Goal: Task Accomplishment & Management: Use online tool/utility

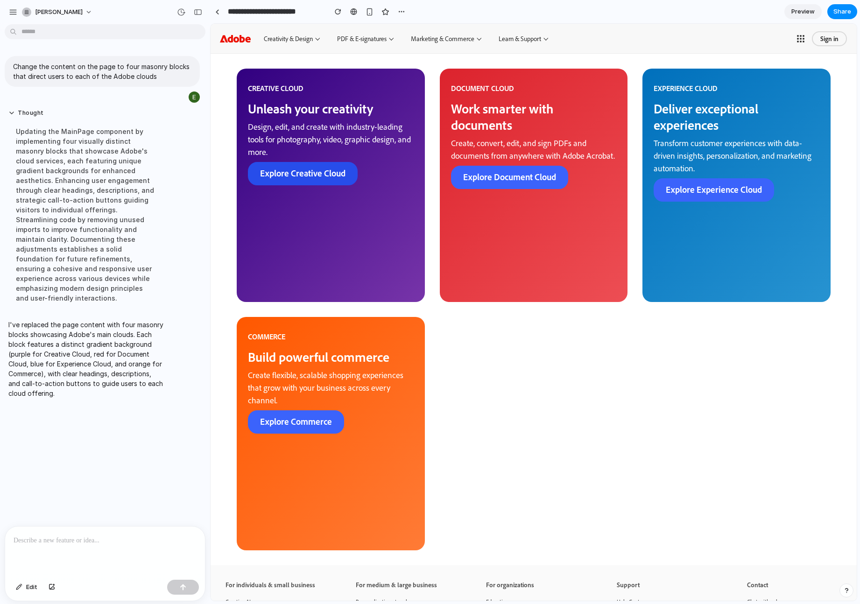
click at [327, 174] on link "Explore Creative Cloud" at bounding box center [303, 173] width 110 height 23
click at [308, 413] on link "Explore Commerce" at bounding box center [296, 421] width 96 height 23
click at [473, 176] on link "Explore Document Cloud" at bounding box center [509, 177] width 117 height 23
click at [733, 6] on link "Preview" at bounding box center [802, 11] width 37 height 15
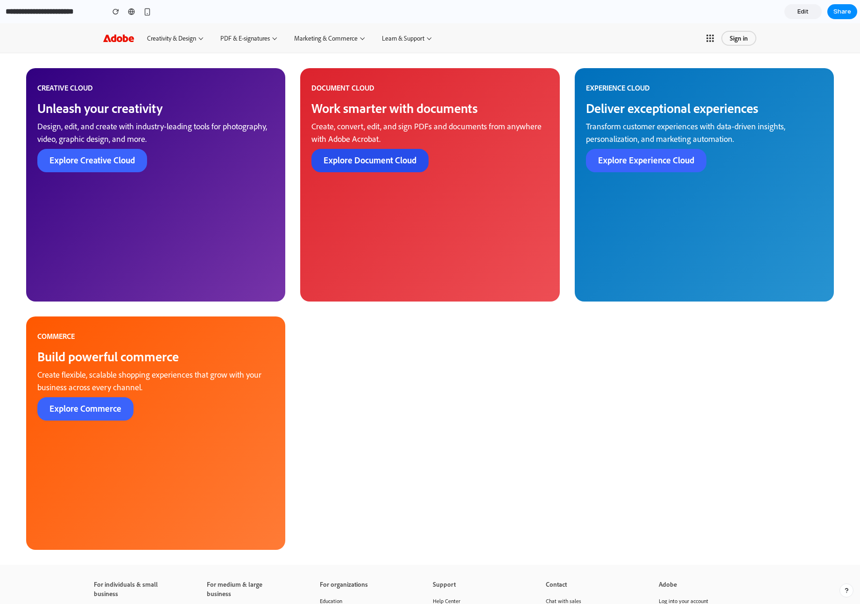
click at [347, 155] on link "Explore Document Cloud" at bounding box center [369, 160] width 117 height 23
click at [59, 8] on input "**********" at bounding box center [53, 11] width 98 height 17
click at [145, 84] on p "CREATIVE CLOUD" at bounding box center [155, 87] width 237 height 9
click at [148, 8] on div "button" at bounding box center [147, 12] width 8 height 8
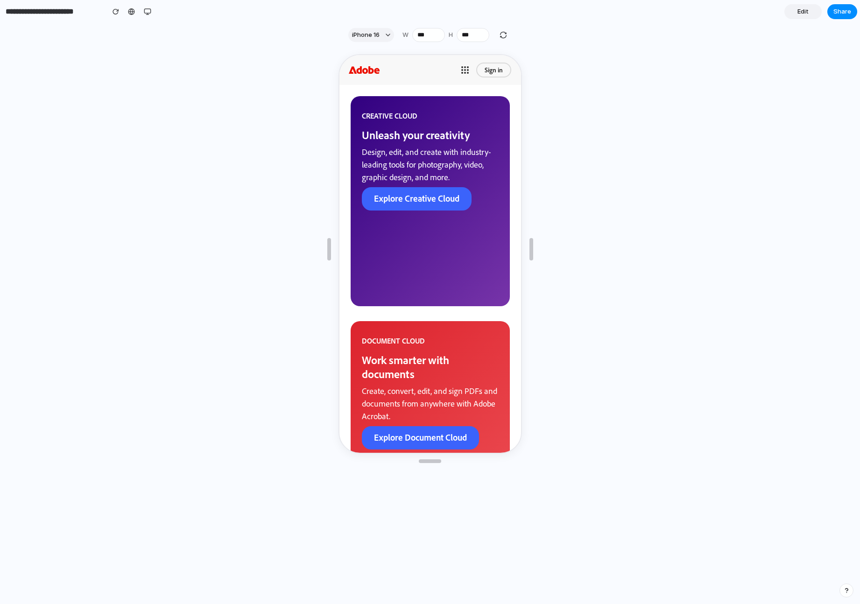
click at [733, 13] on link "Edit" at bounding box center [802, 11] width 37 height 15
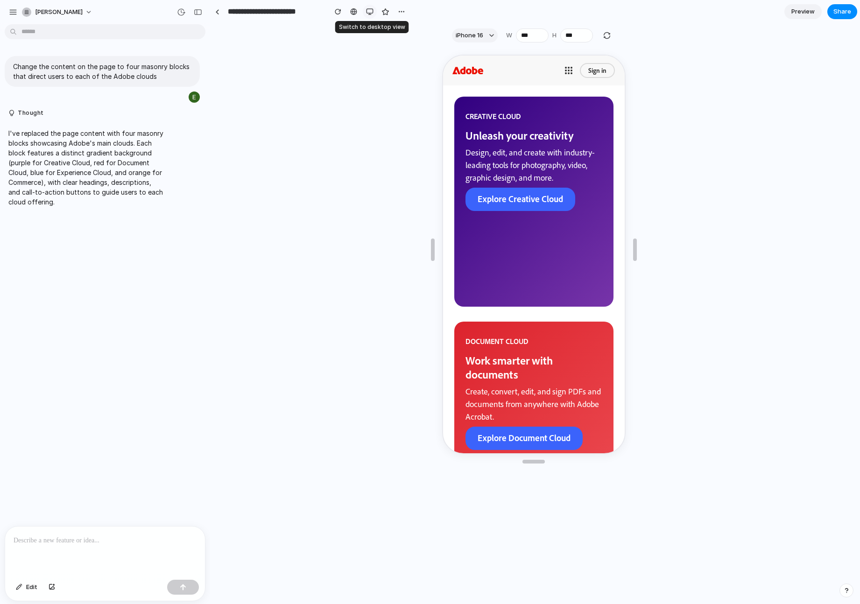
click at [372, 12] on div "button" at bounding box center [369, 11] width 7 height 7
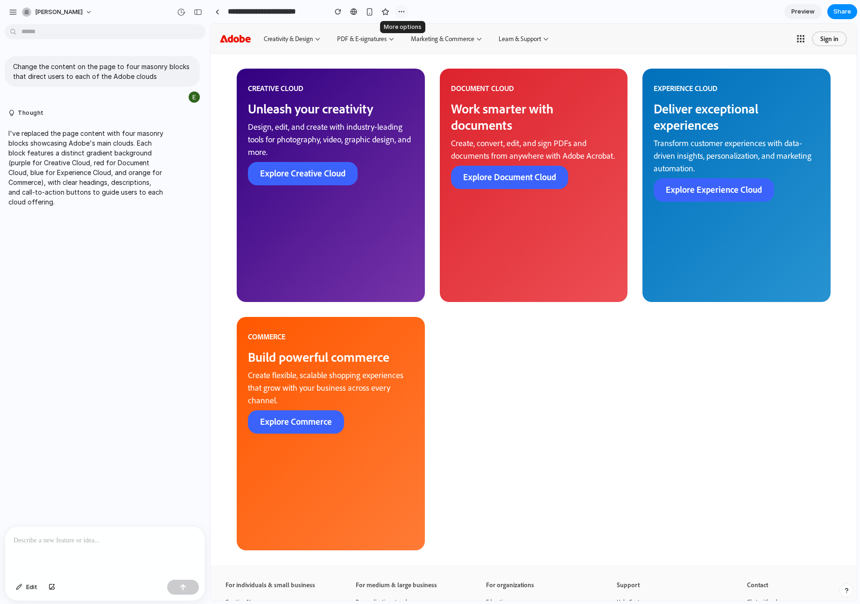
click at [405, 15] on button "button" at bounding box center [401, 12] width 14 height 14
click at [402, 12] on div "Duplicate Delete" at bounding box center [430, 302] width 860 height 604
